Goal: Task Accomplishment & Management: Use online tool/utility

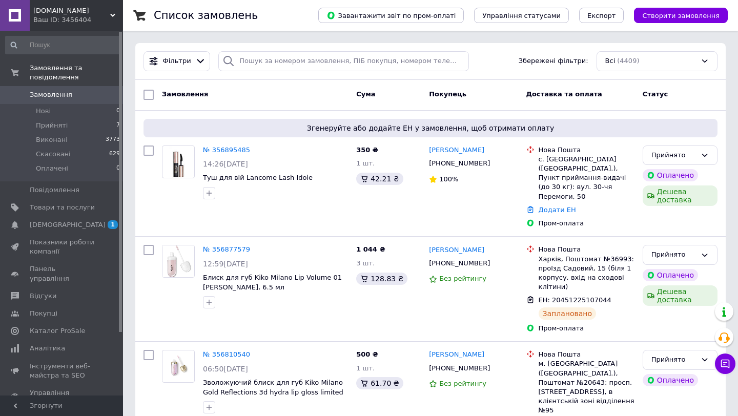
click at [203, 149] on link "№ 356895485" at bounding box center [226, 150] width 47 height 8
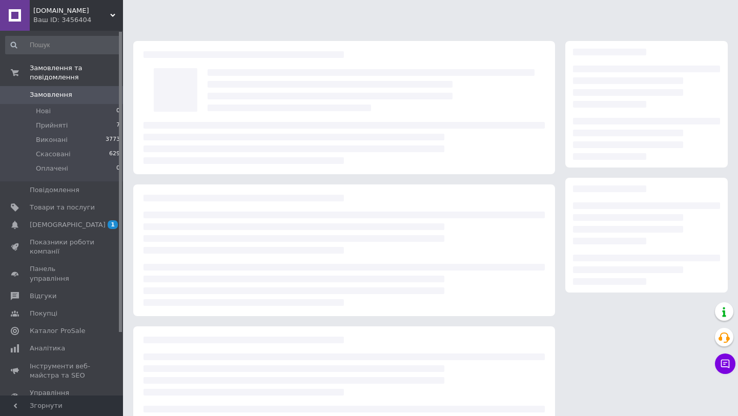
click at [213, 149] on div at bounding box center [343, 143] width 401 height 42
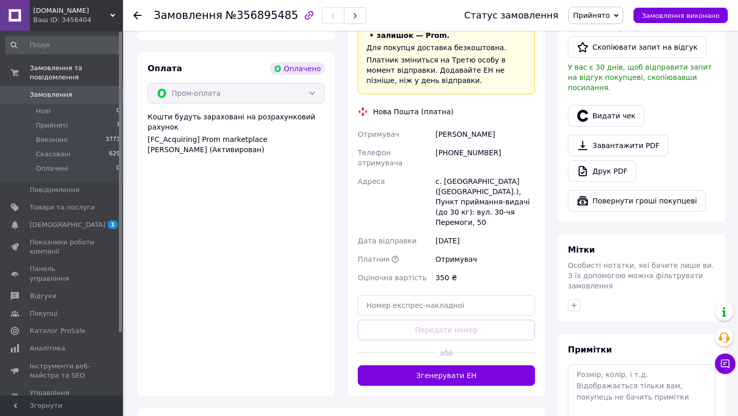
scroll to position [601, 0]
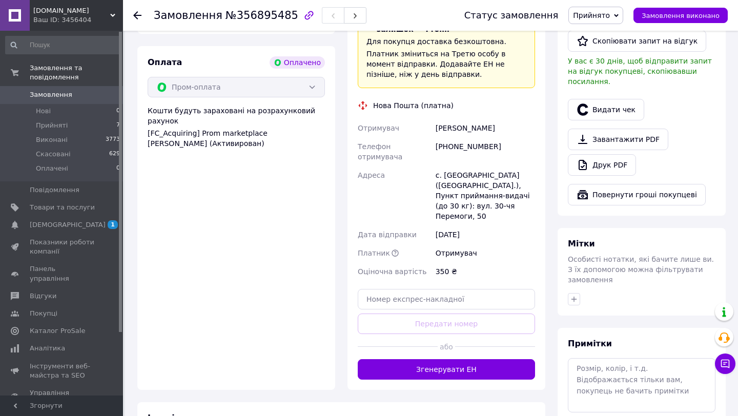
click at [479, 359] on button "Згенерувати ЕН" at bounding box center [446, 369] width 177 height 20
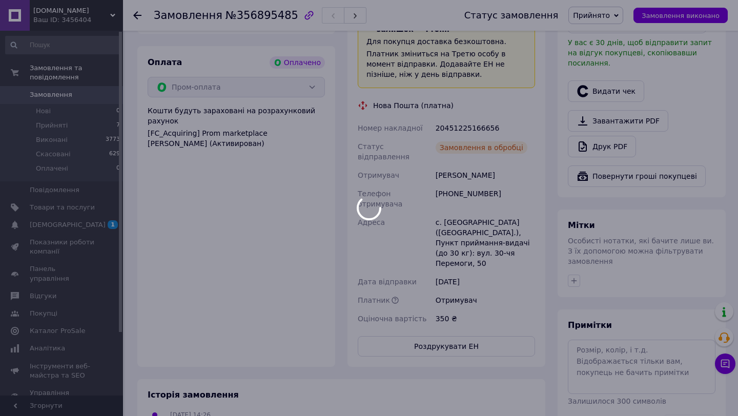
click at [460, 100] on div at bounding box center [369, 208] width 738 height 416
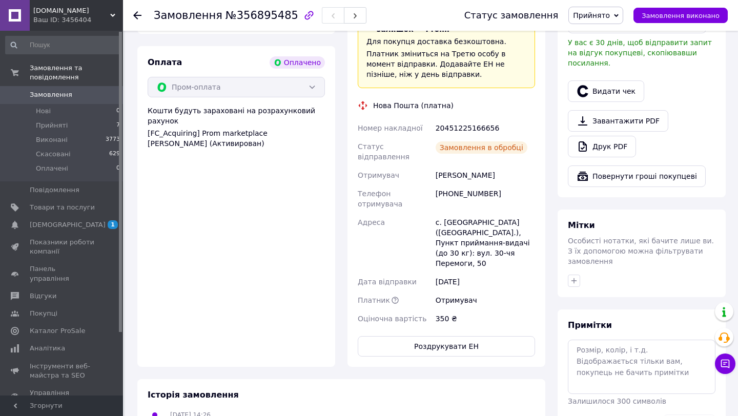
click at [460, 119] on div "20451225166656" at bounding box center [484, 128] width 103 height 18
copy div "20451225166656"
click at [444, 166] on div "[PERSON_NAME]" at bounding box center [484, 175] width 103 height 18
click at [445, 166] on div "[PERSON_NAME]" at bounding box center [484, 175] width 103 height 18
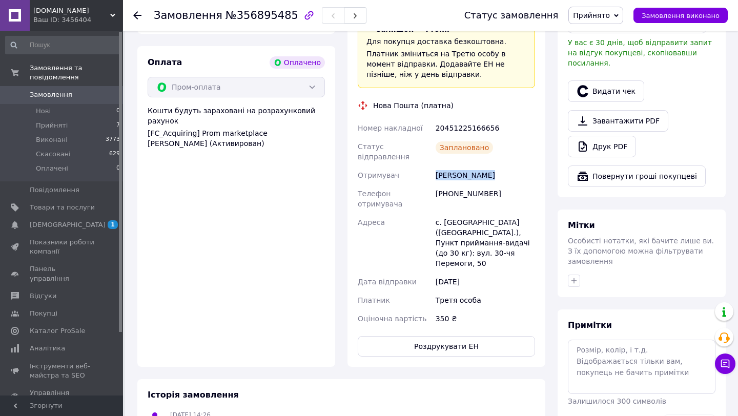
click at [445, 166] on div "[PERSON_NAME]" at bounding box center [484, 175] width 103 height 18
copy div "[PERSON_NAME]"
click at [76, 222] on span "[DEMOGRAPHIC_DATA]" at bounding box center [62, 224] width 65 height 9
